Goal: Information Seeking & Learning: Learn about a topic

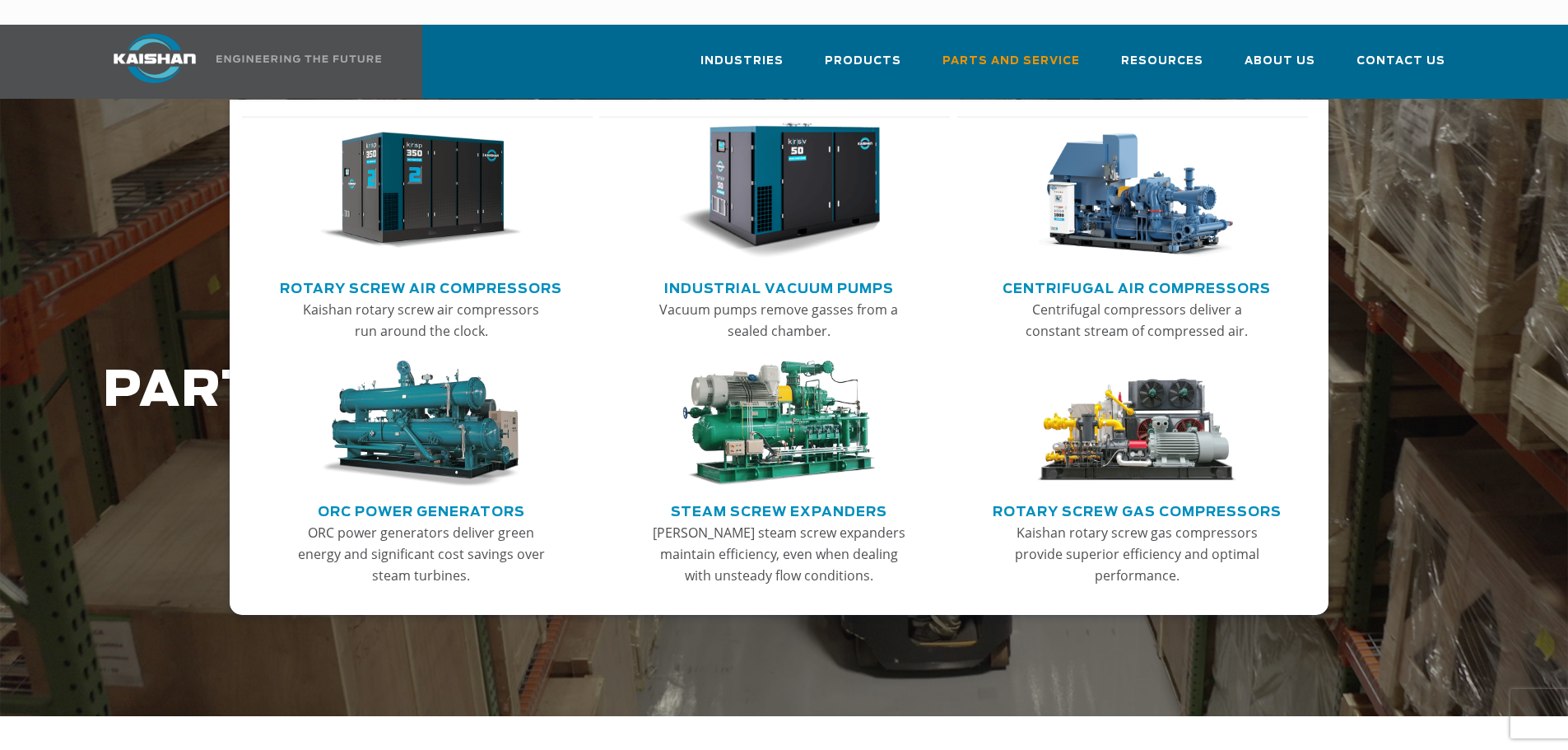
drag, startPoint x: 415, startPoint y: 263, endPoint x: 497, endPoint y: 264, distance: 82.0
click at [415, 274] on link "Rotary Screw Air Compressors" at bounding box center [421, 287] width 282 height 25
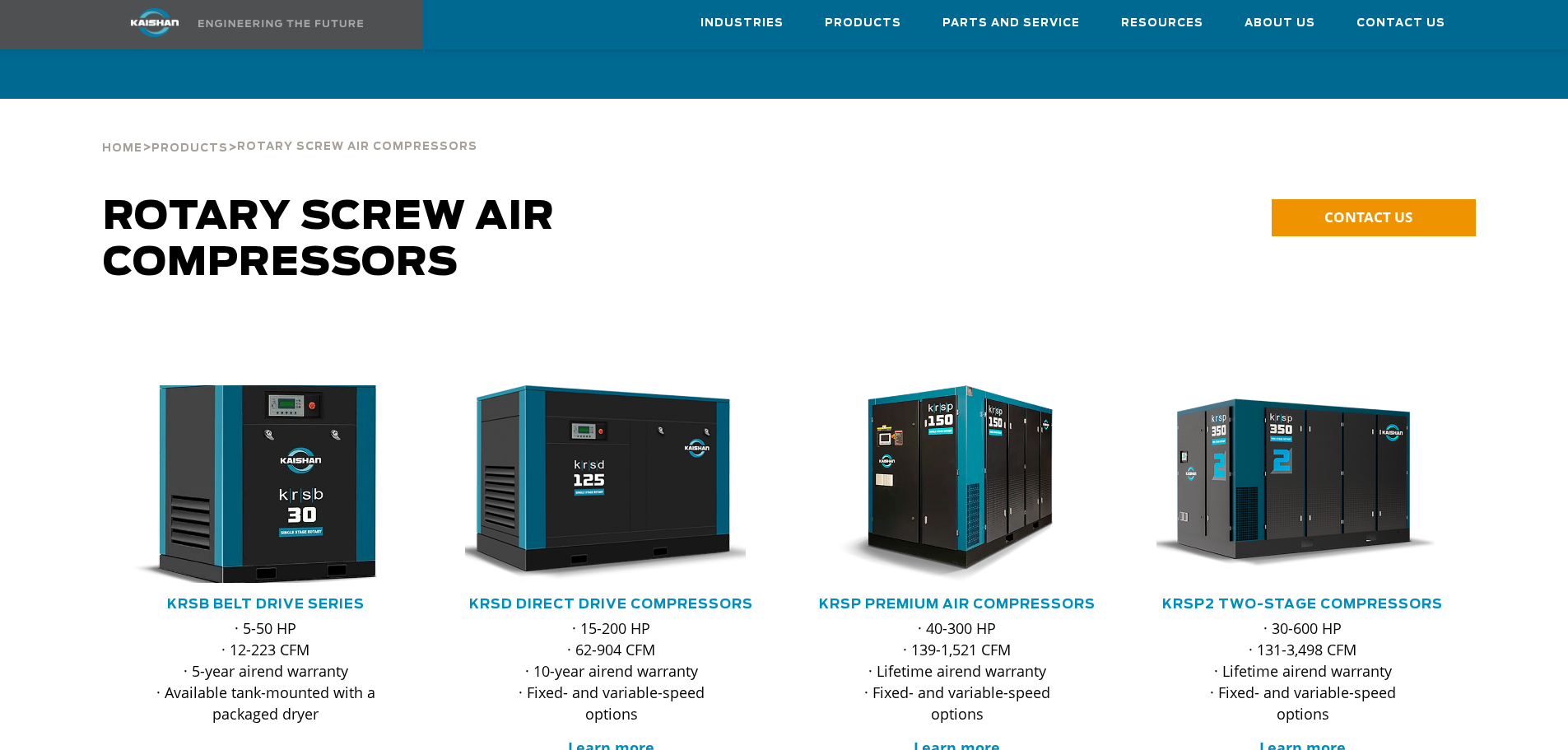
scroll to position [165, 0]
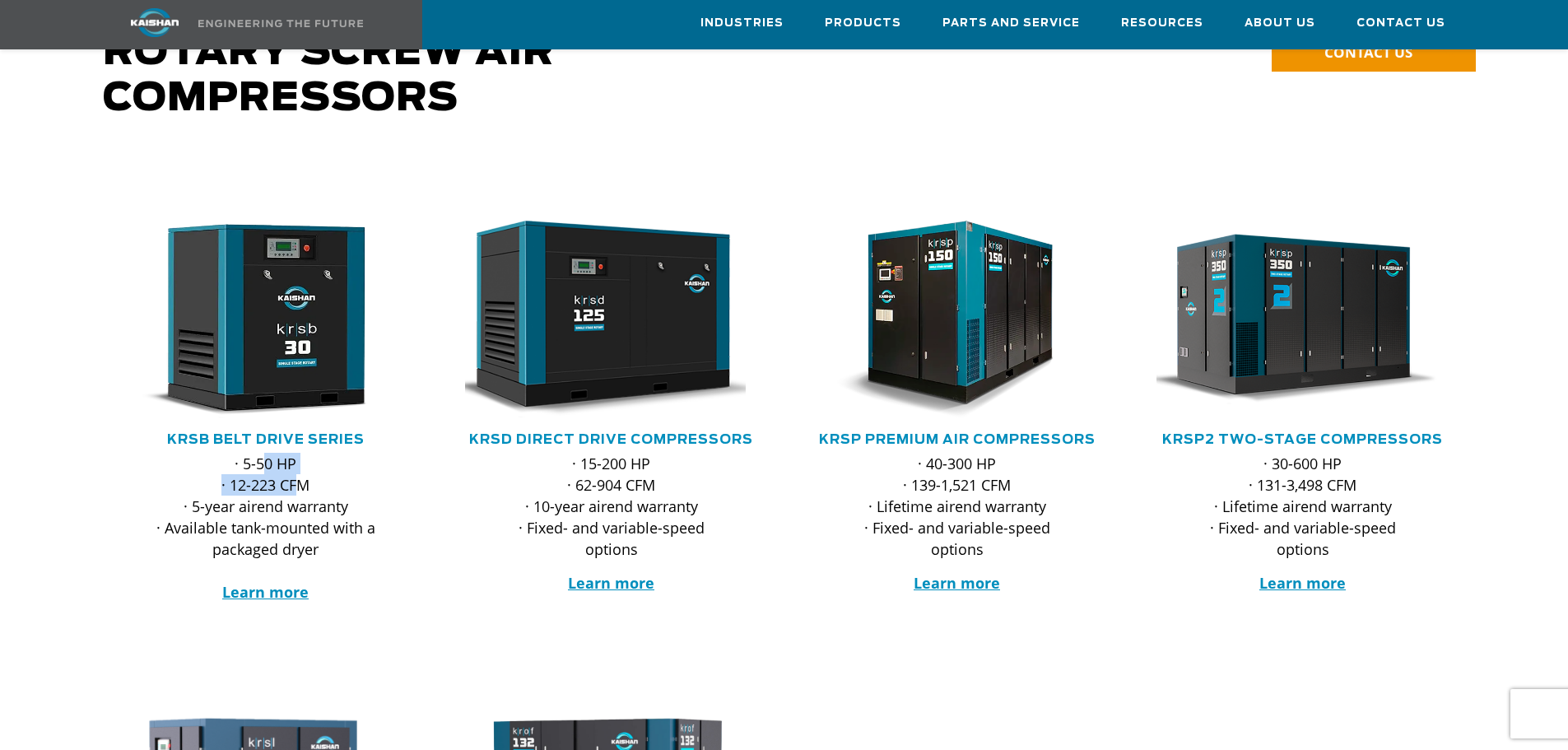
drag, startPoint x: 296, startPoint y: 451, endPoint x: 267, endPoint y: 442, distance: 30.4
click at [267, 453] on p "· 5-50 HP · 12-223 CFM · 5-year airend warranty · Available tank-mounted with a…" at bounding box center [266, 527] width 228 height 150
click at [303, 453] on p "· 5-50 HP · 12-223 CFM · 5-year airend warranty · Available tank-mounted with a…" at bounding box center [266, 527] width 228 height 150
drag, startPoint x: 304, startPoint y: 434, endPoint x: 264, endPoint y: 433, distance: 40.0
click at [264, 453] on p "· 5-50 HP · 12-223 CFM · 5-year airend warranty · Available tank-mounted with a…" at bounding box center [266, 527] width 228 height 150
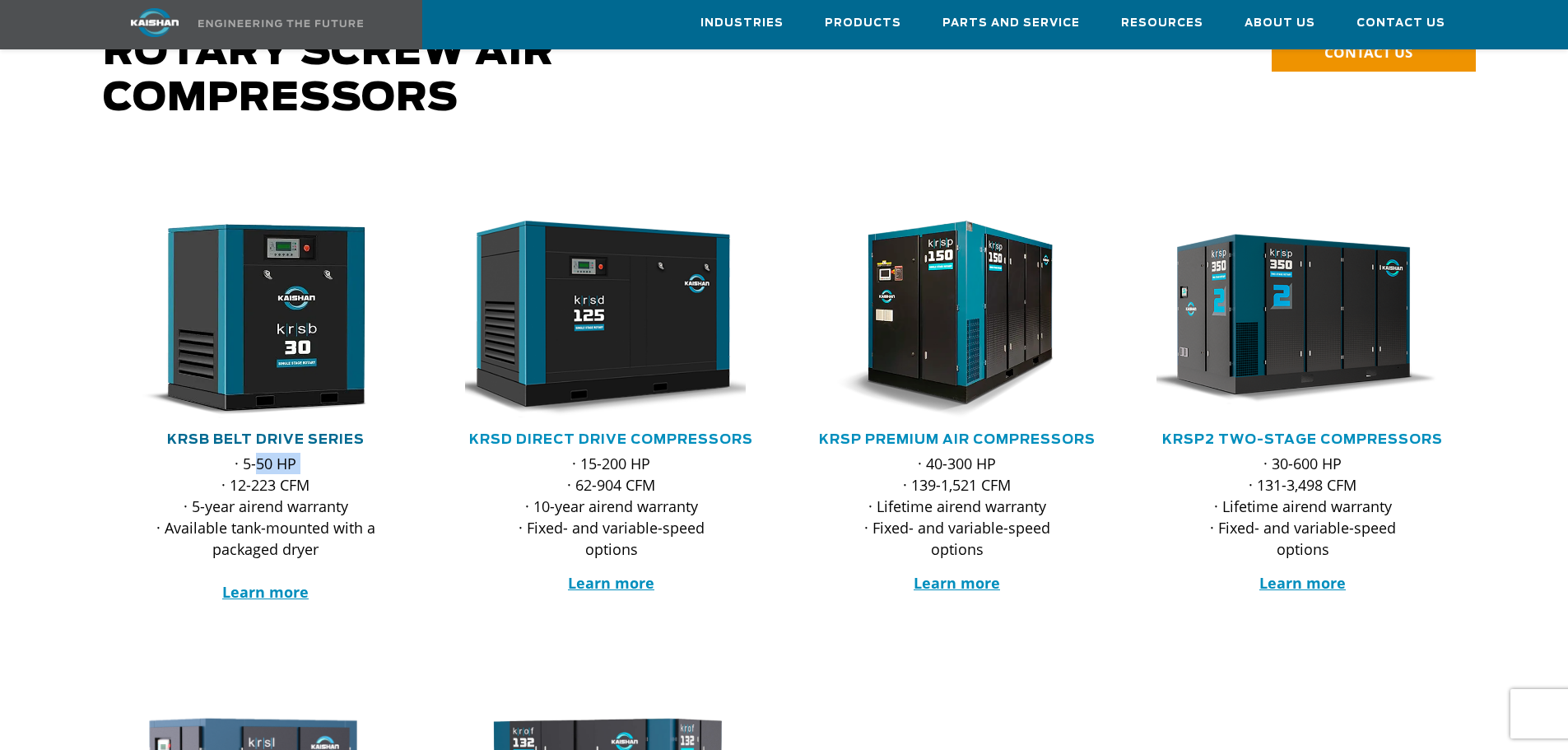
click at [320, 434] on link "KRSB Belt Drive Series" at bounding box center [265, 440] width 197 height 13
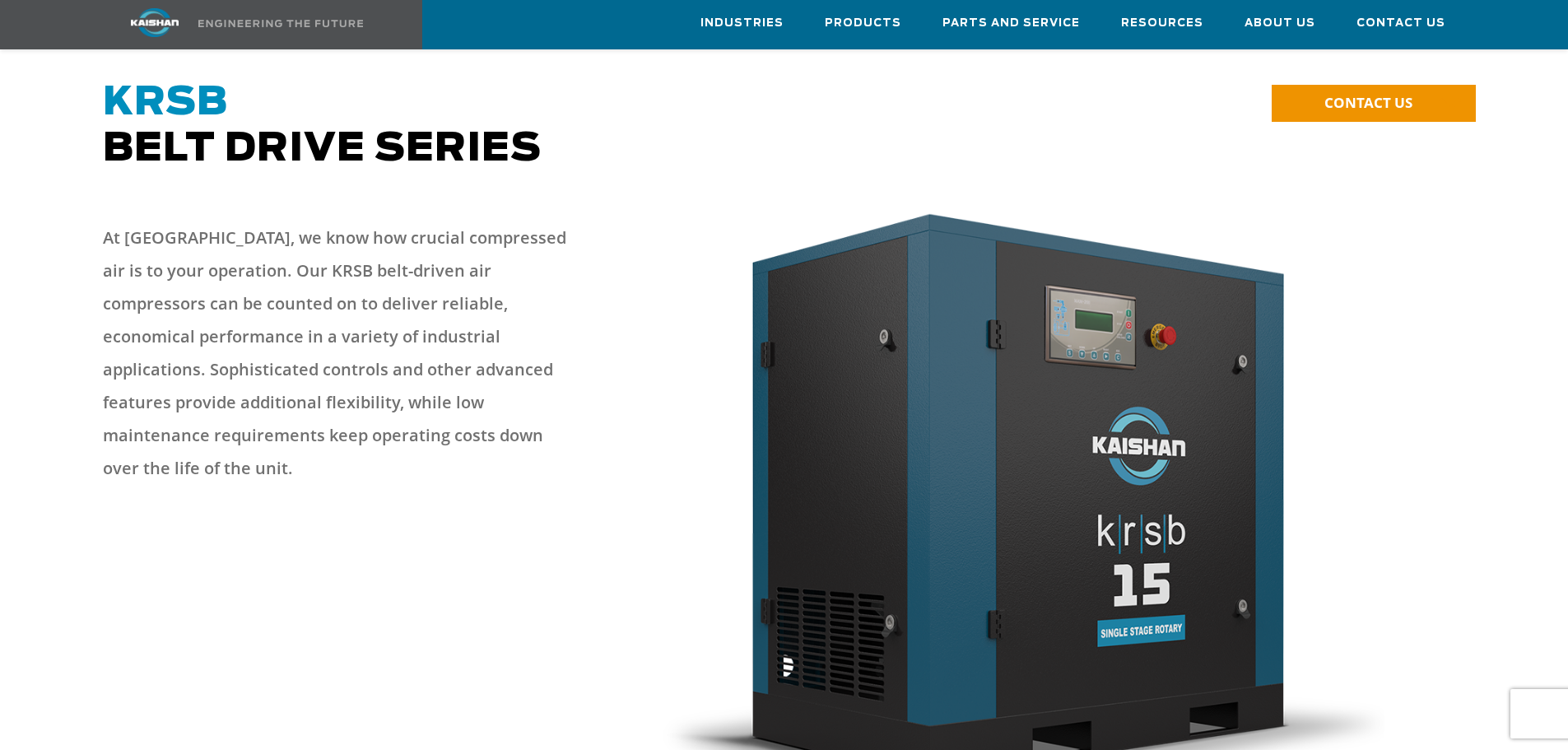
scroll to position [82, 0]
